Goal: Task Accomplishment & Management: Manage account settings

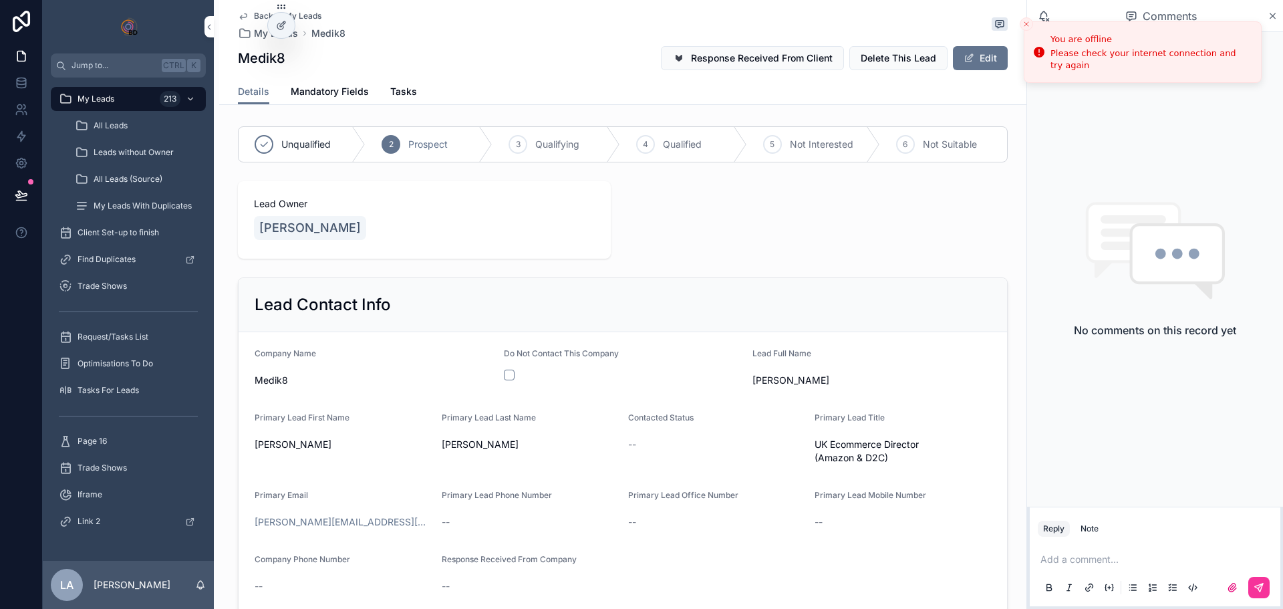
scroll to position [535, 0]
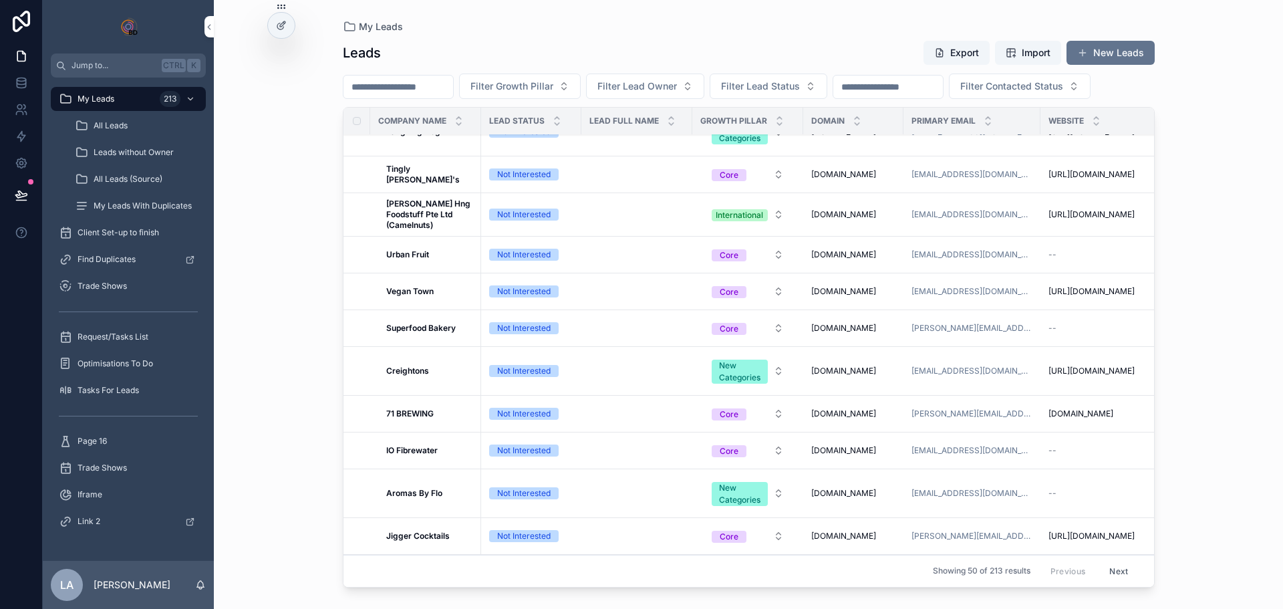
scroll to position [1069, 0]
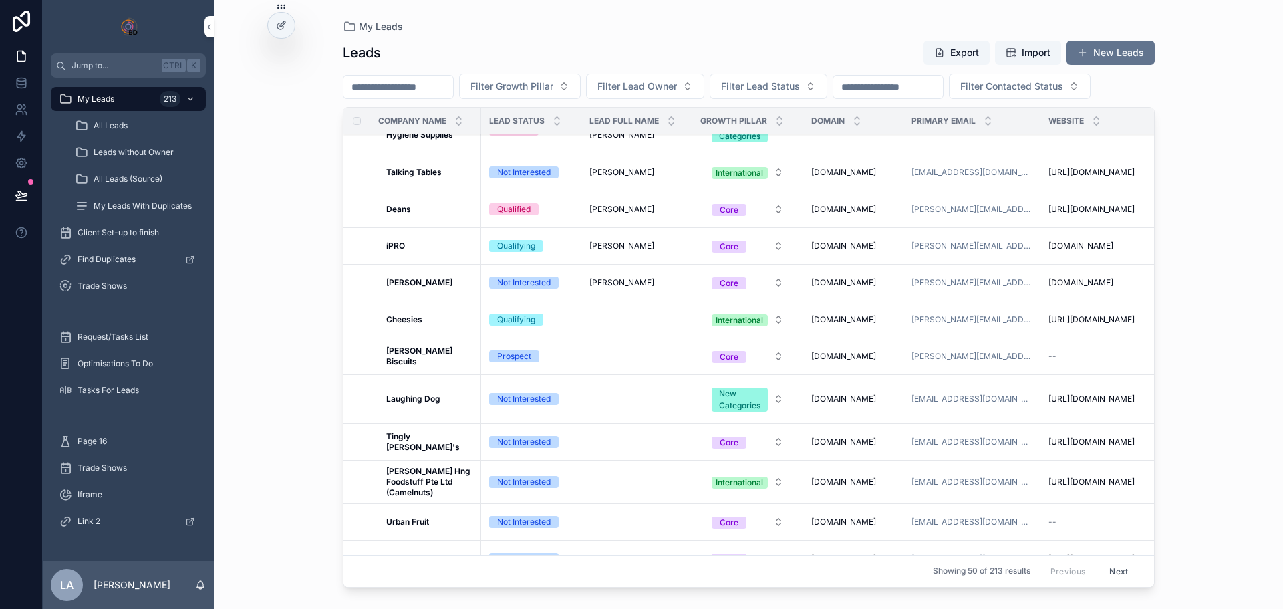
click at [432, 325] on div "Cheesies Cheesies" at bounding box center [429, 319] width 87 height 11
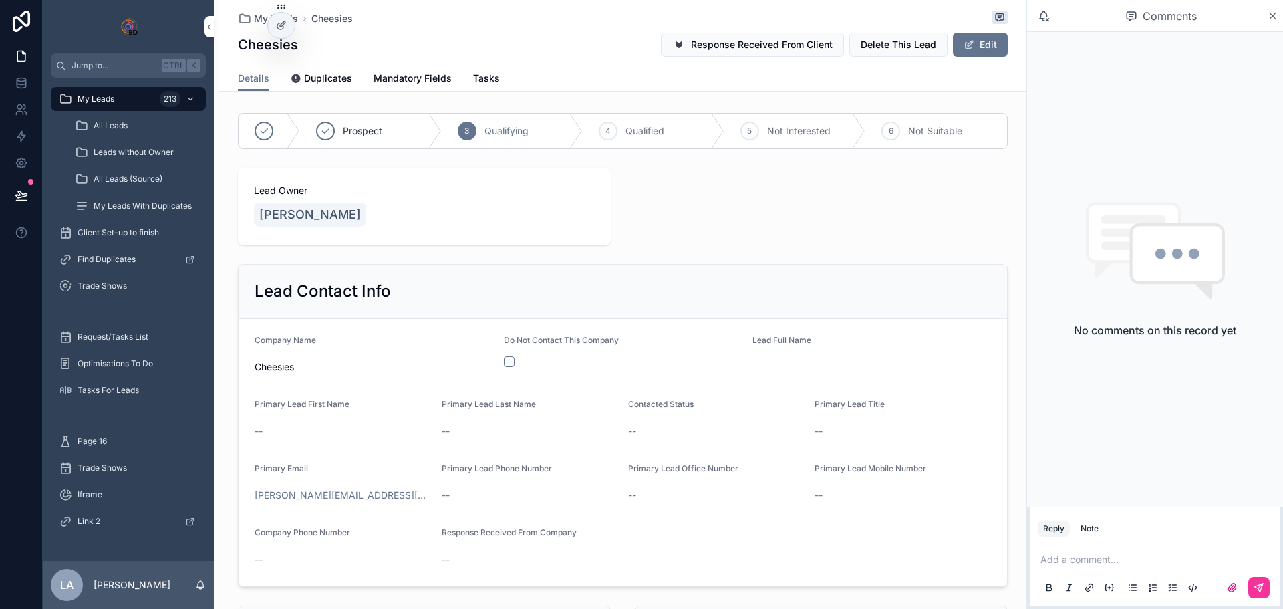
click at [835, 146] on div "5 Not Interested" at bounding box center [795, 131] width 142 height 35
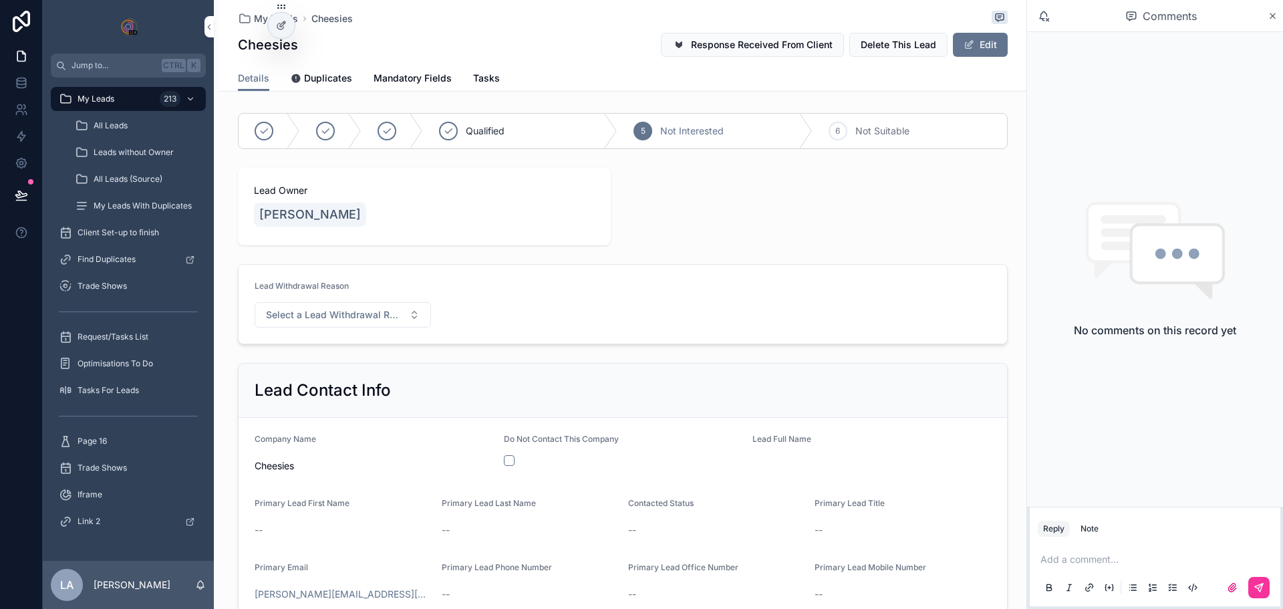
click at [369, 328] on form "Lead Withdrawal Reason Select a Lead Withdrawal Reason" at bounding box center [623, 304] width 768 height 79
click at [368, 326] on button "Select a Lead Withdrawal Reason" at bounding box center [343, 314] width 176 height 25
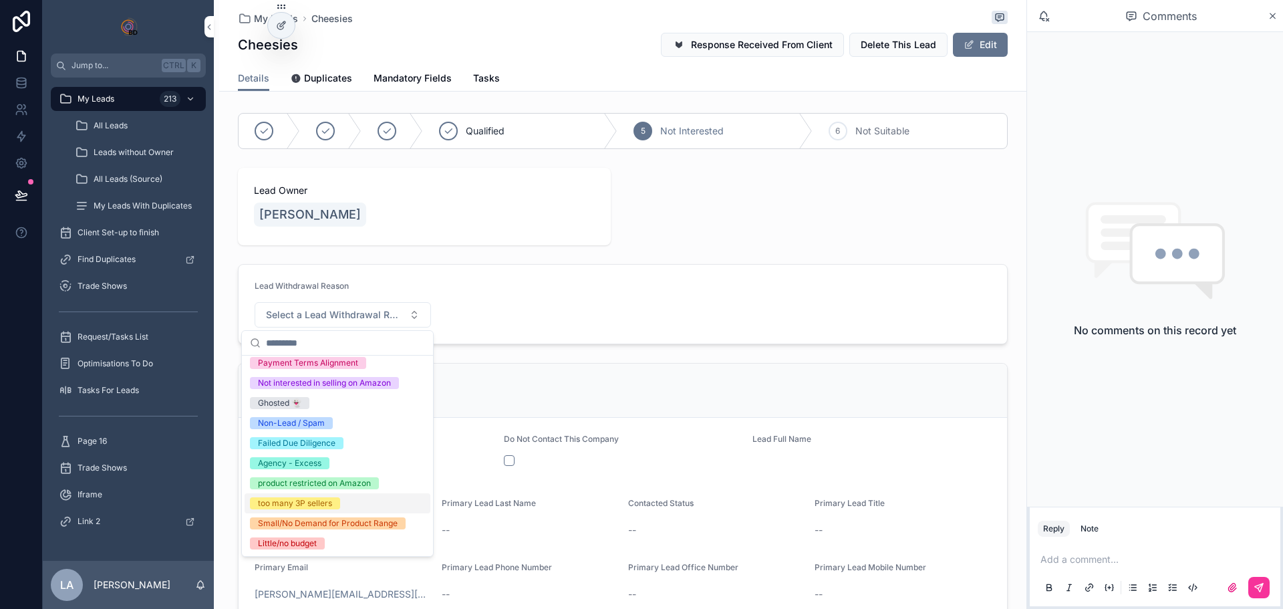
scroll to position [170, 0]
click at [299, 397] on div "Ghosted 👻" at bounding box center [279, 403] width 43 height 12
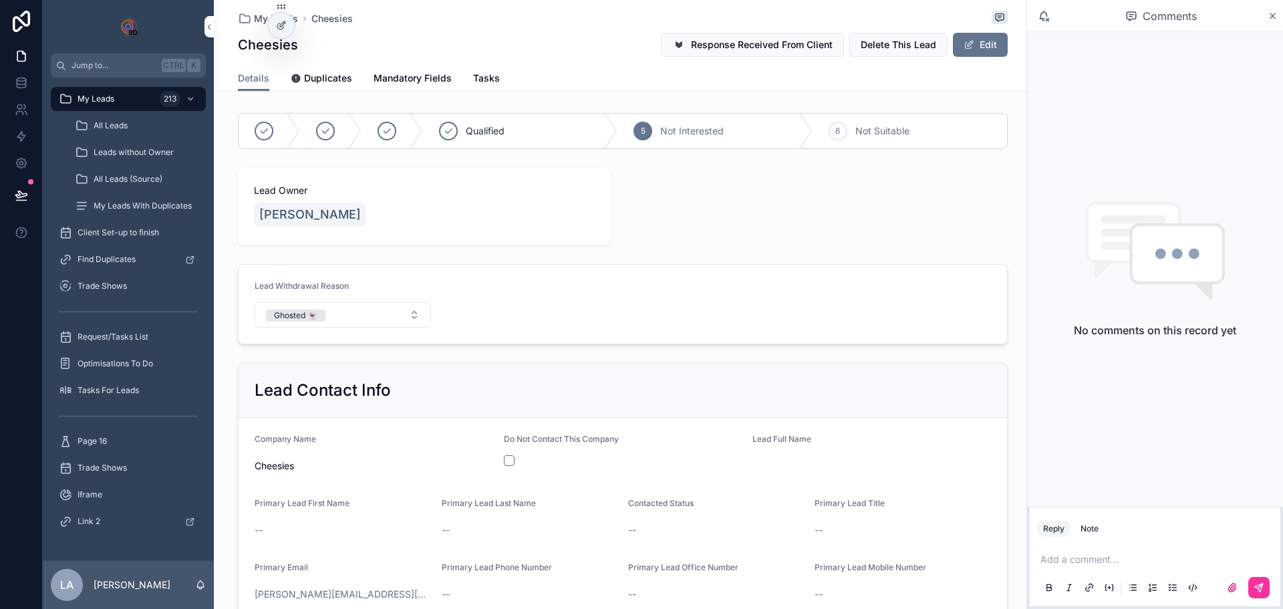
click at [257, 21] on span "My Leads" at bounding box center [276, 18] width 44 height 13
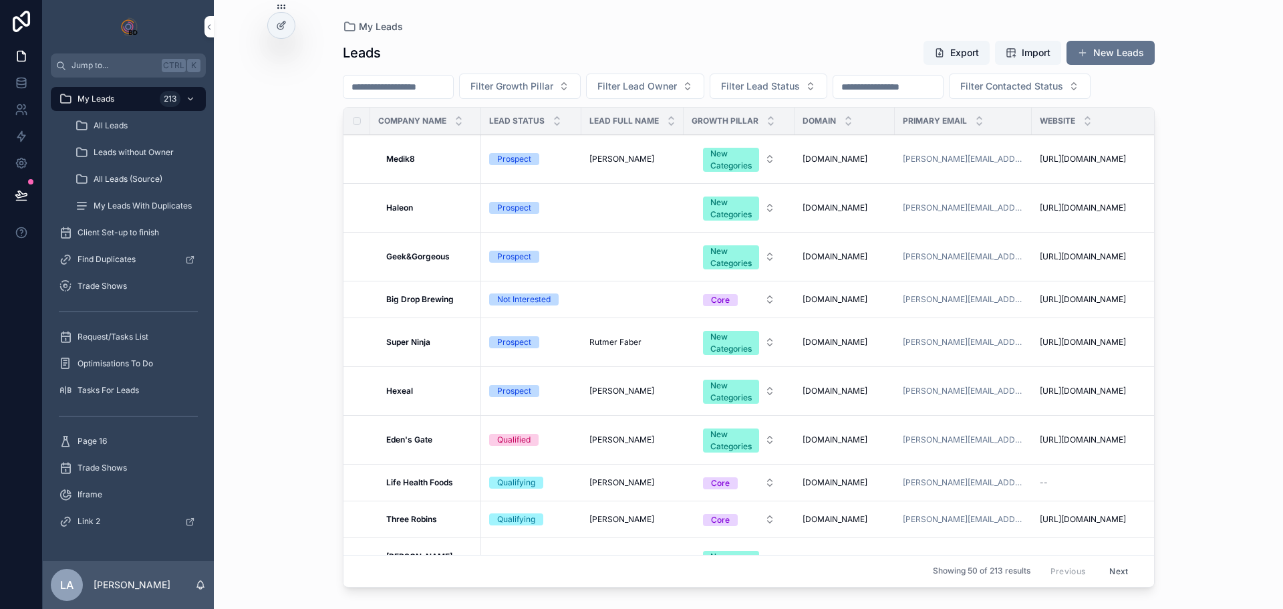
click at [800, 89] on span "Filter Lead Status" at bounding box center [760, 86] width 79 height 13
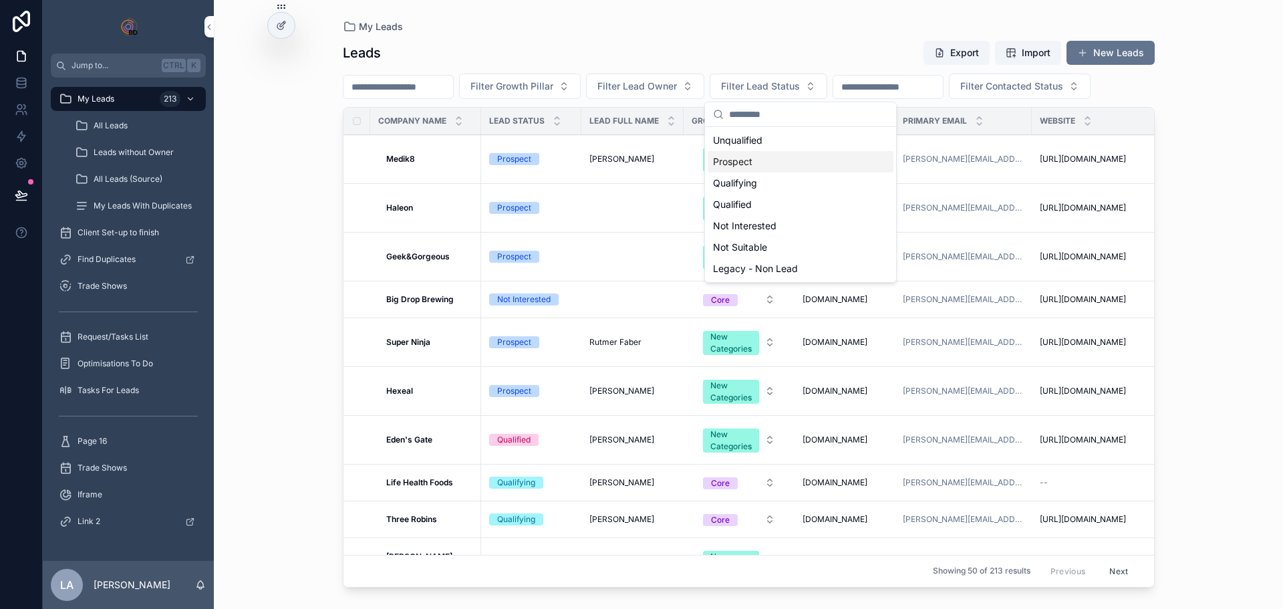
click at [776, 160] on div "Prospect" at bounding box center [801, 161] width 186 height 21
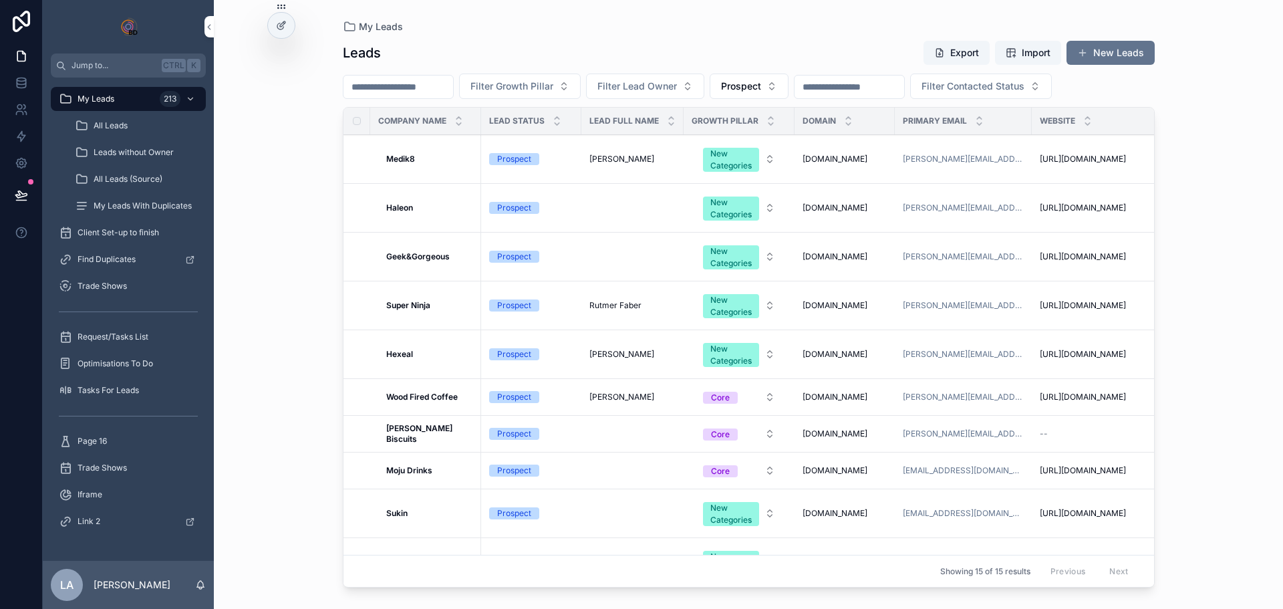
click at [748, 80] on button "Prospect" at bounding box center [749, 85] width 79 height 25
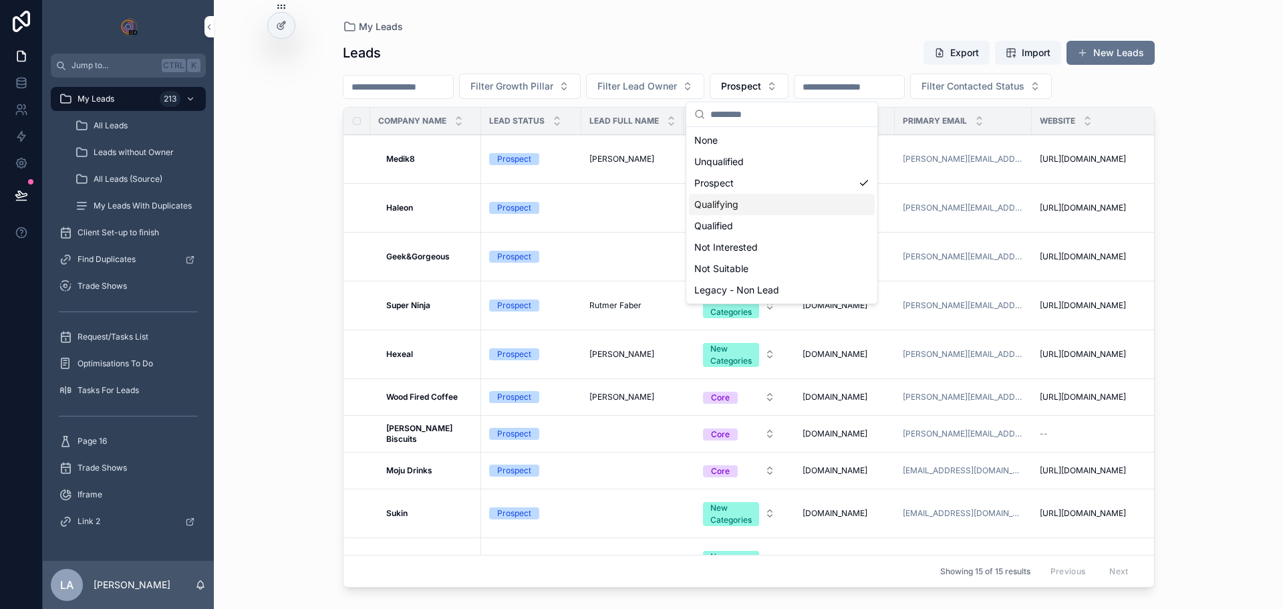
click at [721, 200] on div "Qualifying" at bounding box center [782, 204] width 186 height 21
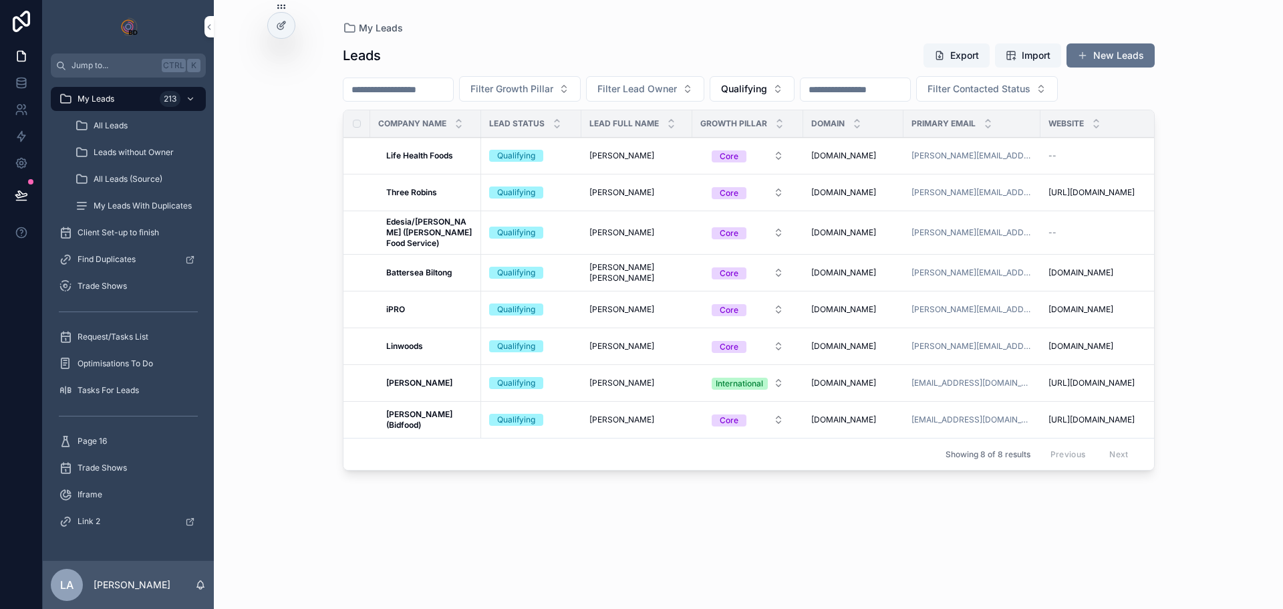
click at [418, 157] on strong "Life Health Foods" at bounding box center [419, 155] width 67 height 10
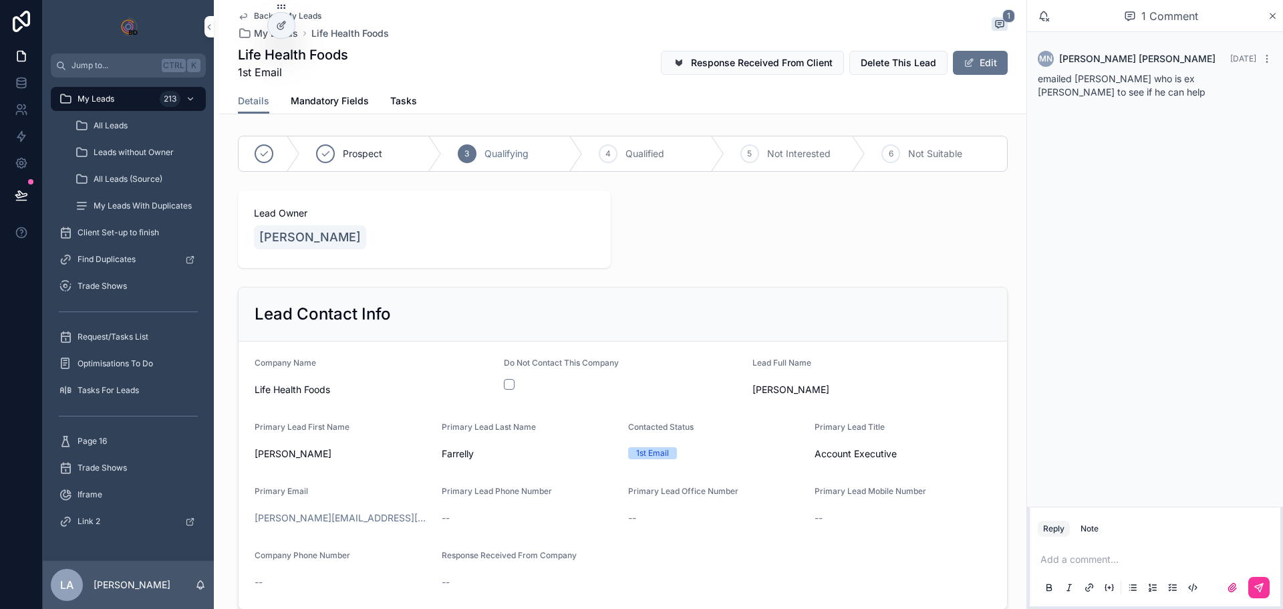
click at [1095, 558] on p "scrollable content" at bounding box center [1157, 559] width 235 height 13
click at [1261, 583] on icon "scrollable content" at bounding box center [1258, 587] width 11 height 11
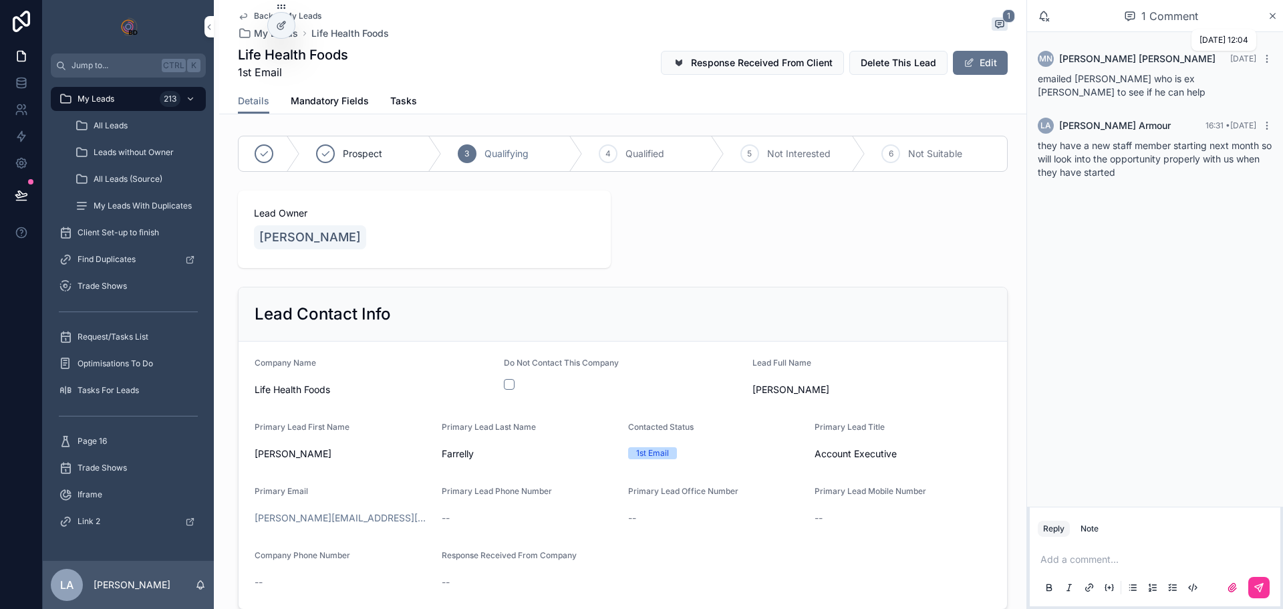
click at [1247, 57] on span "2 months ago" at bounding box center [1243, 58] width 26 height 10
click at [121, 99] on div "My Leads 213" at bounding box center [128, 98] width 139 height 21
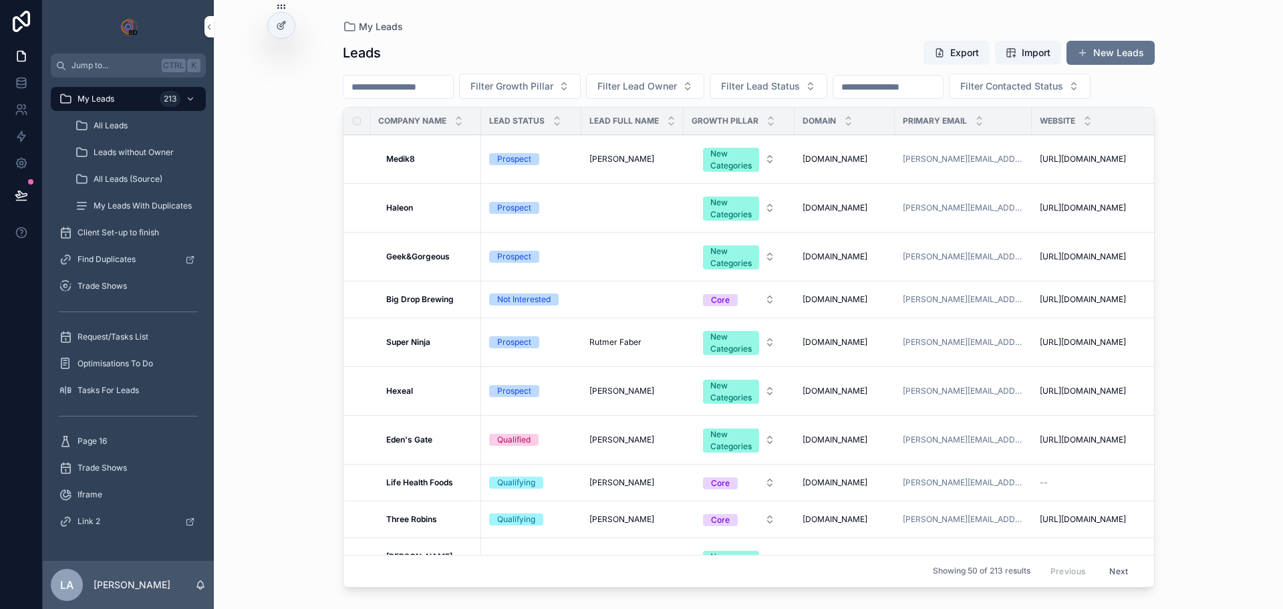
click at [770, 90] on span "Filter Lead Status" at bounding box center [760, 86] width 79 height 13
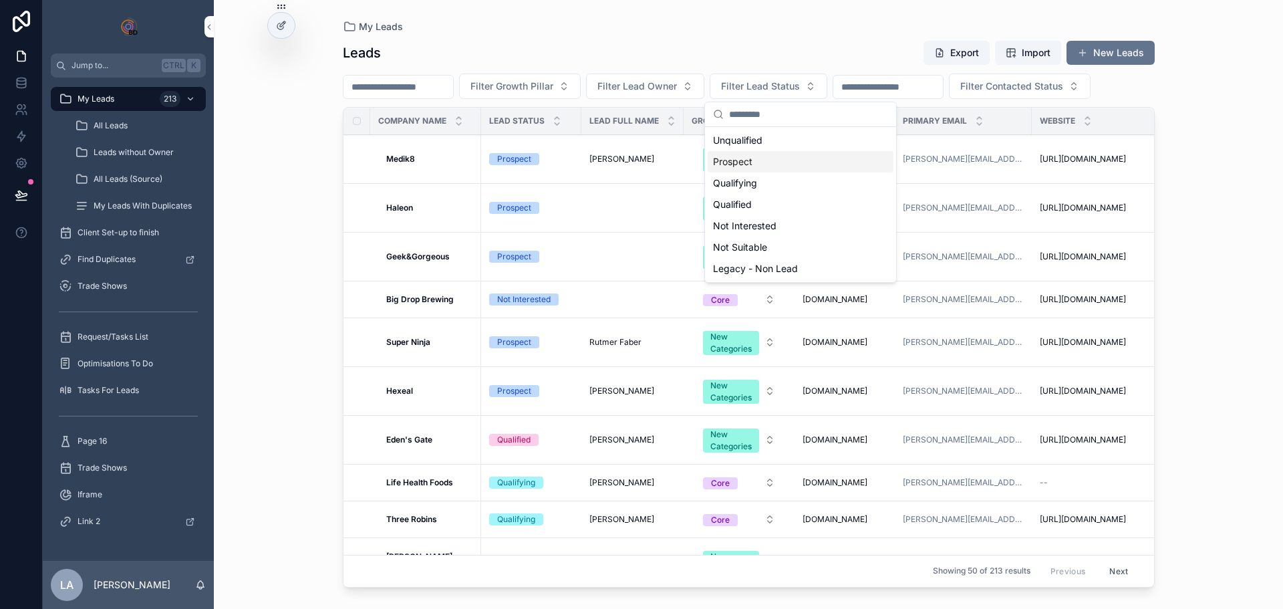
click at [768, 165] on div "Prospect" at bounding box center [801, 161] width 186 height 21
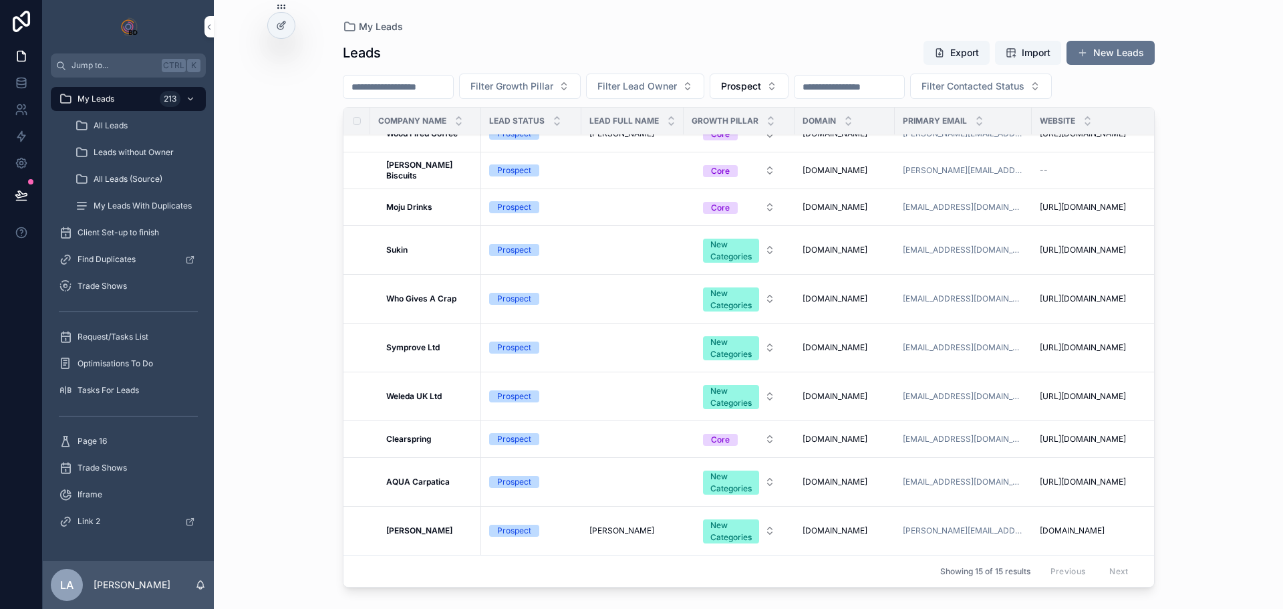
scroll to position [273, 0]
click at [994, 525] on link "kimberly.clark@avogel.co.uk" at bounding box center [963, 530] width 121 height 11
click at [0, 0] on icon "scrollable content" at bounding box center [0, 0] width 0 height 0
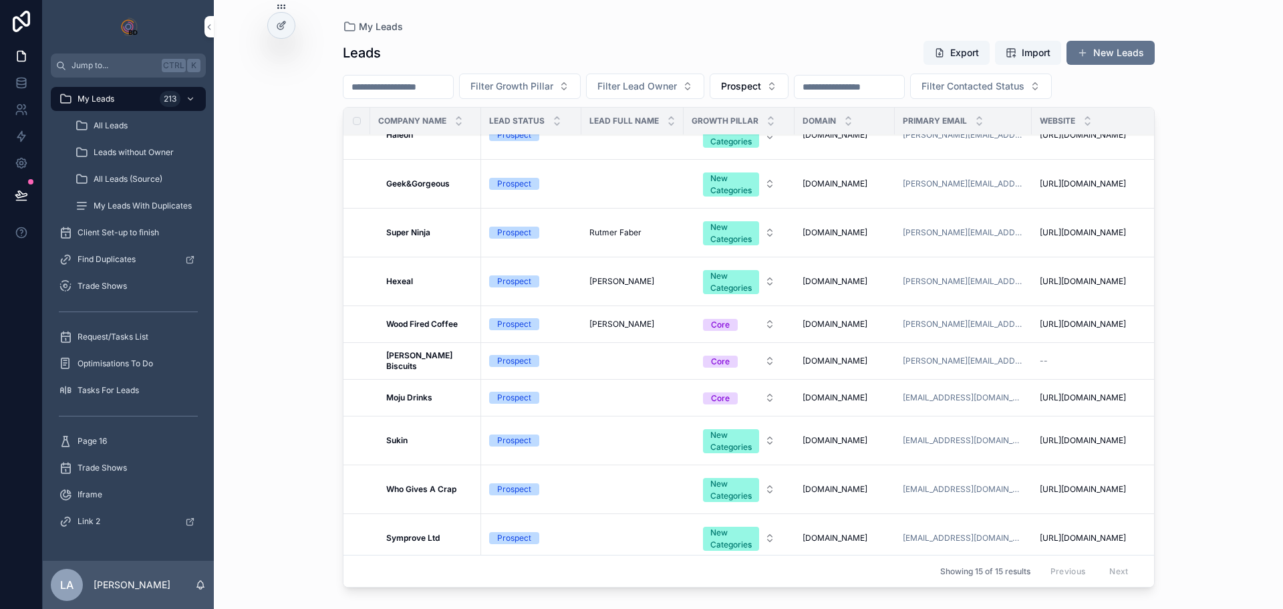
scroll to position [0, 0]
